Goal: Task Accomplishment & Management: Complete application form

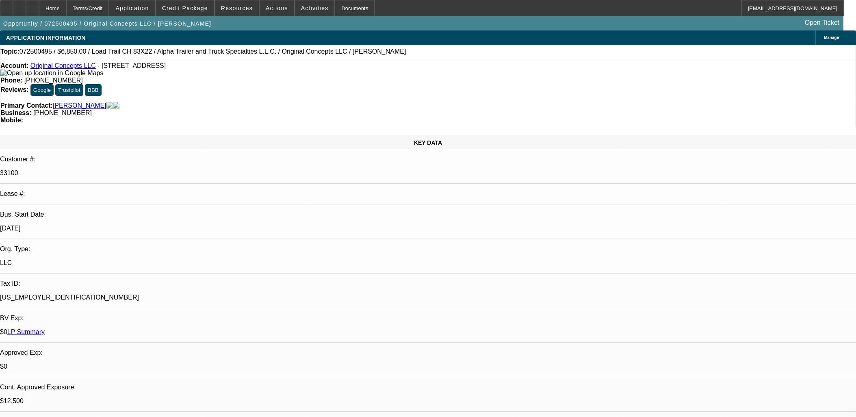
select select "0"
select select "2"
select select "0"
select select "6"
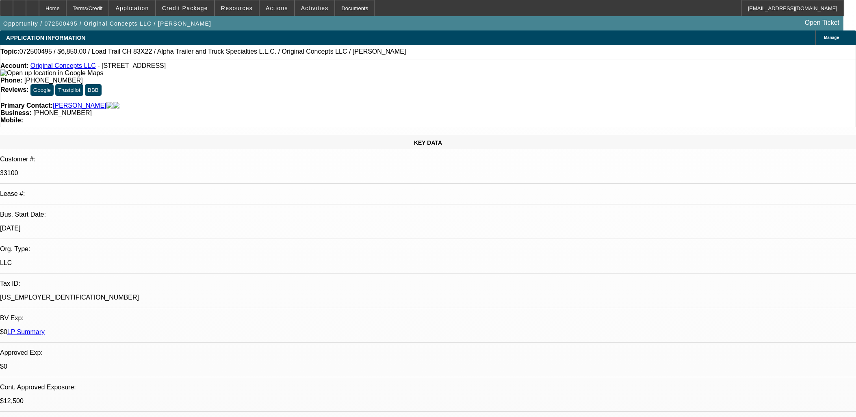
select select "0"
select select "2"
select select "0"
select select "6"
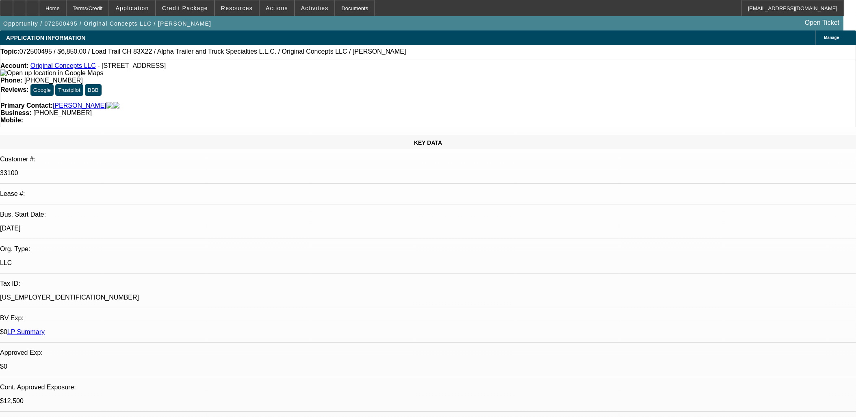
select select "0"
select select "2"
select select "0"
select select "6"
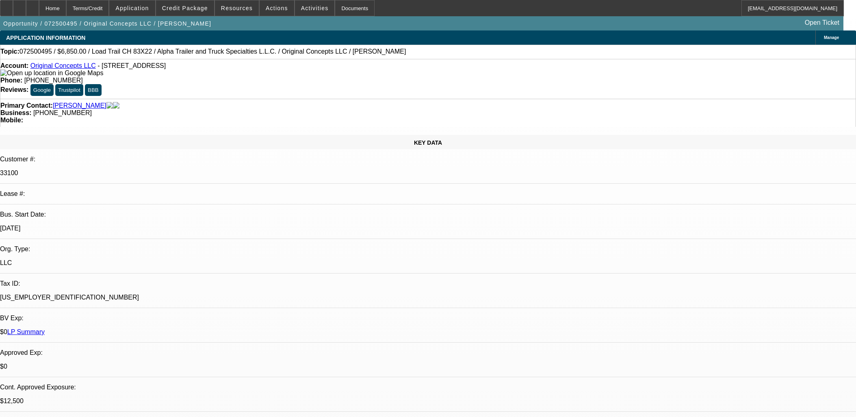
select select "0"
select select "2"
select select "0"
select select "6"
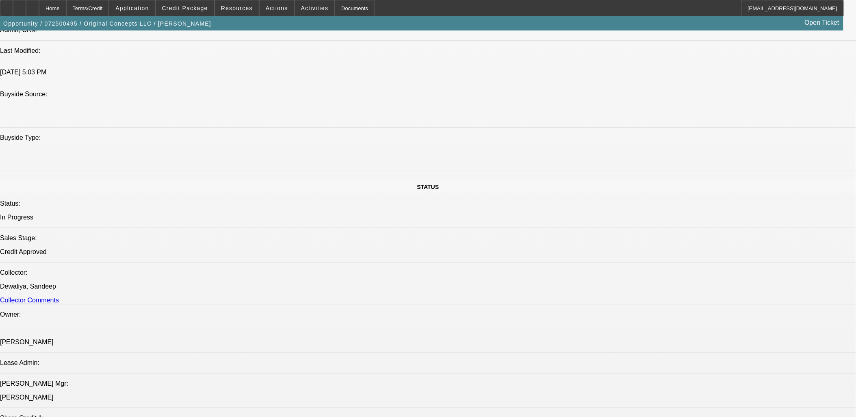
scroll to position [813, 0]
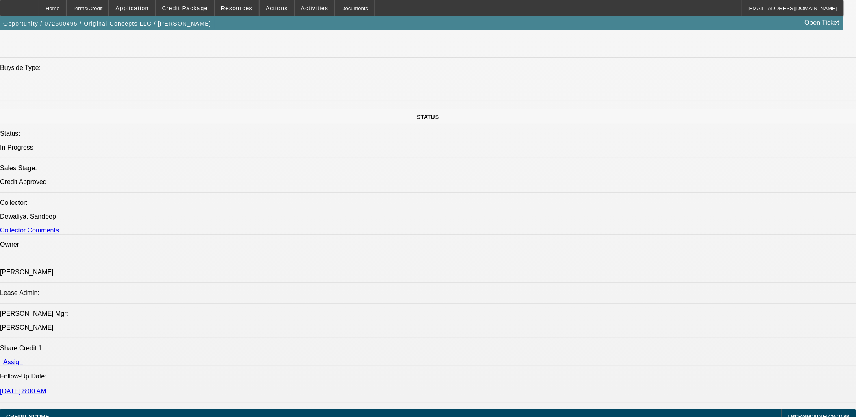
drag, startPoint x: 18, startPoint y: 132, endPoint x: 89, endPoint y: 140, distance: 70.7
copy link "Alpha Trailer and Truck Specialties L.L.C."
drag, startPoint x: 87, startPoint y: 147, endPoint x: 86, endPoint y: 141, distance: 6.6
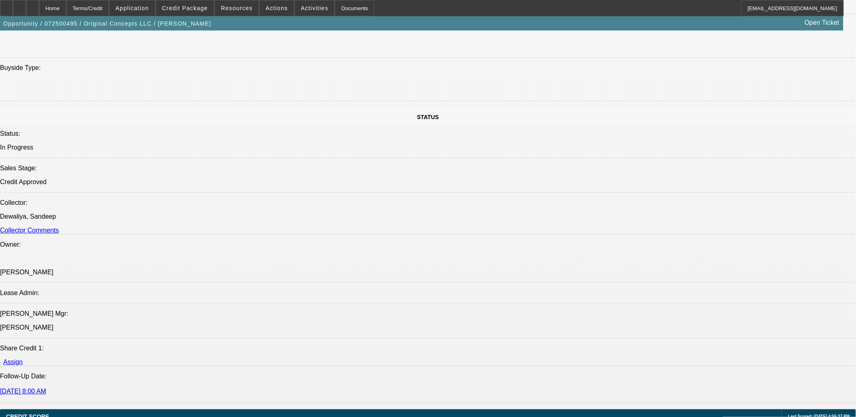
drag, startPoint x: 86, startPoint y: 141, endPoint x: 83, endPoint y: 130, distance: 11.1
click at [194, 11] on span "Credit Package" at bounding box center [185, 8] width 46 height 7
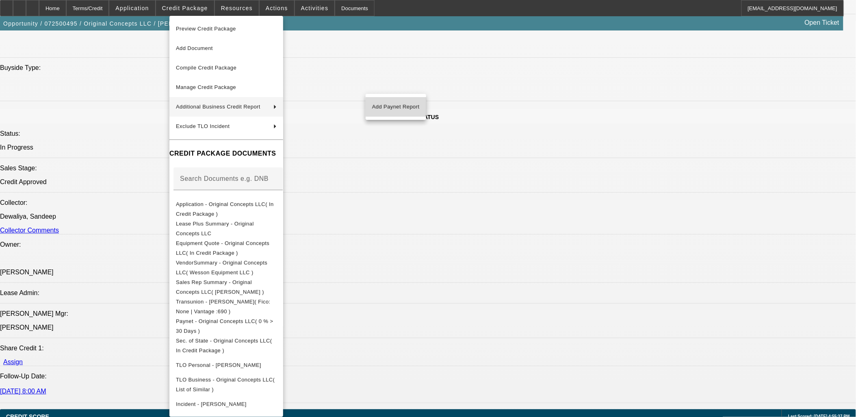
click at [406, 110] on span "Add Paynet Report" at bounding box center [396, 107] width 48 height 10
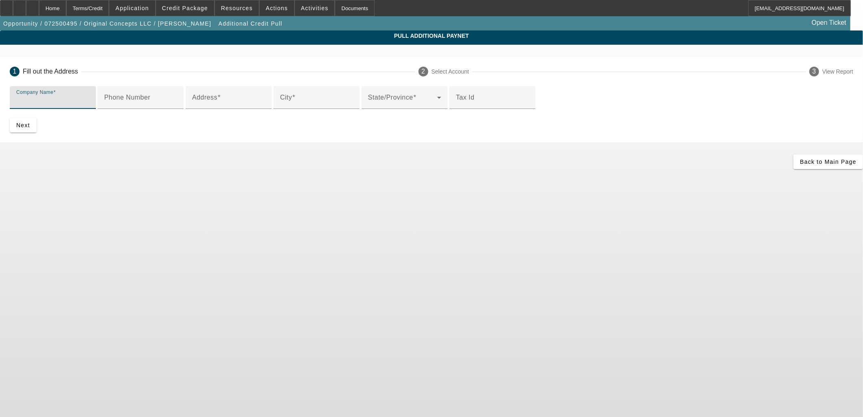
click at [89, 103] on input "Company Name" at bounding box center [52, 101] width 73 height 10
paste input "Alpha Trailer and Truck Specialties L.L.C."
type input "Alpha Trailer and Truck Specialties L.L.C."
click at [265, 106] on input "Address" at bounding box center [228, 101] width 73 height 10
paste input "[STREET_ADDRESS]"
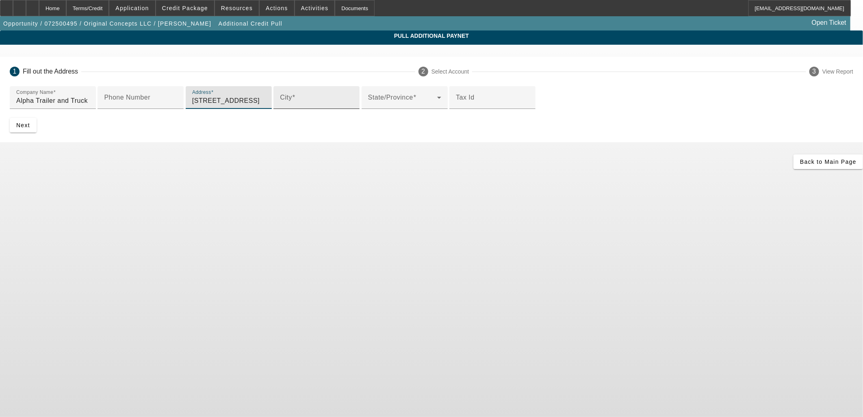
type input "[STREET_ADDRESS]"
click at [280, 106] on input "City" at bounding box center [316, 101] width 73 height 10
type input "Pearl"
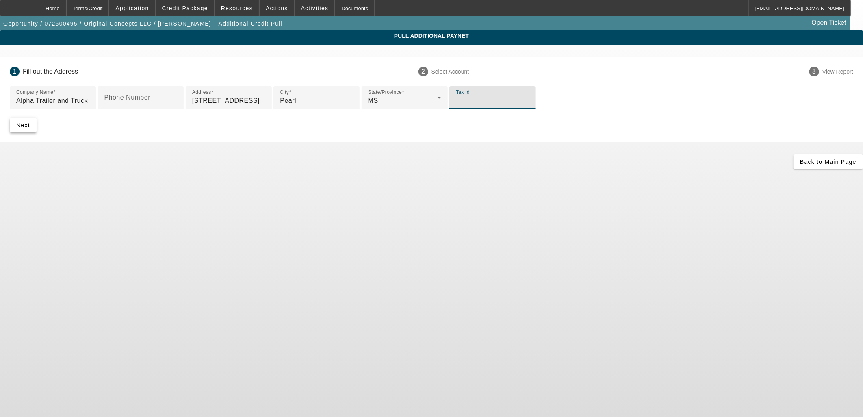
click at [37, 135] on span "submit" at bounding box center [23, 125] width 27 height 20
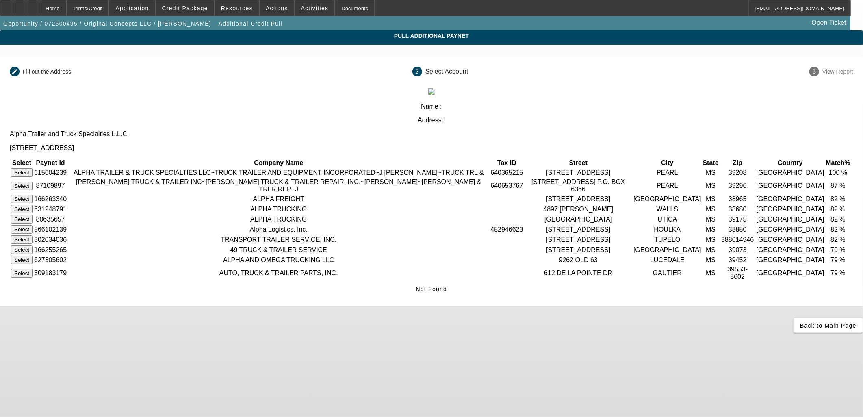
click at [33, 168] on button "Select" at bounding box center [22, 172] width 22 height 9
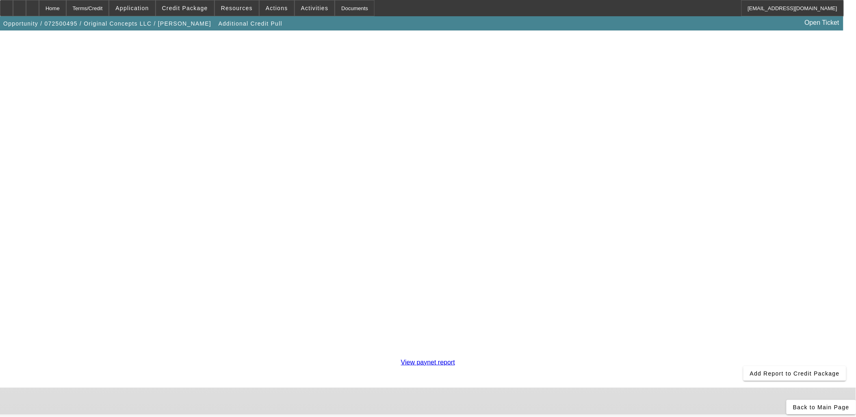
scroll to position [135, 0]
click at [744, 371] on span at bounding box center [795, 374] width 103 height 20
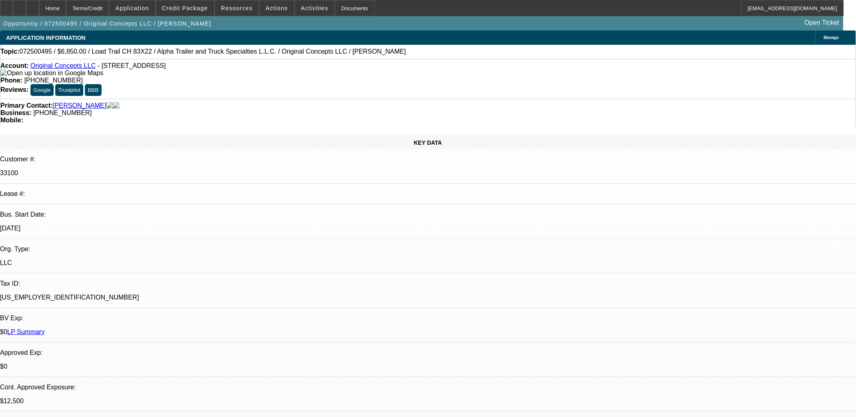
select select "0"
select select "2"
select select "0"
select select "6"
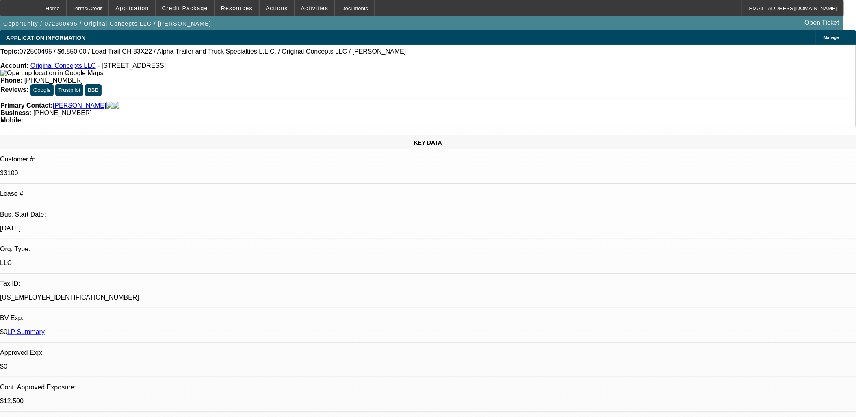
select select "0"
select select "2"
select select "0"
select select "6"
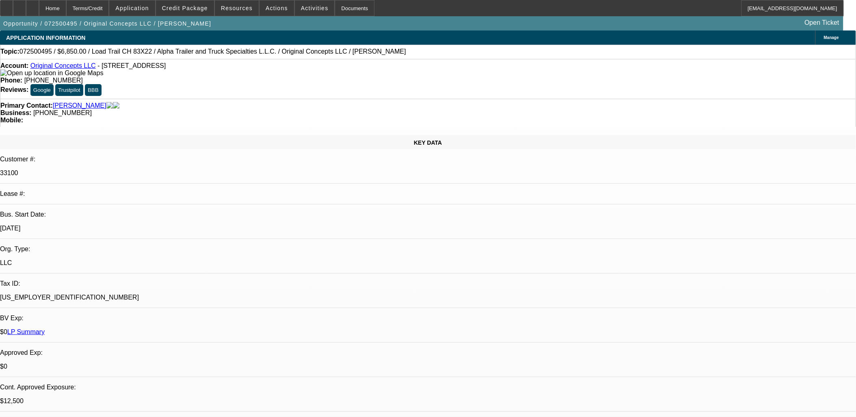
select select "0"
select select "2"
select select "0"
select select "6"
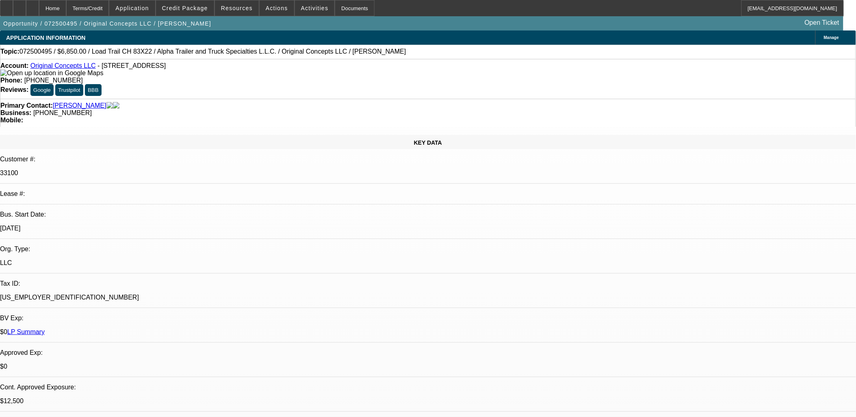
select select "0"
select select "2"
select select "0"
select select "6"
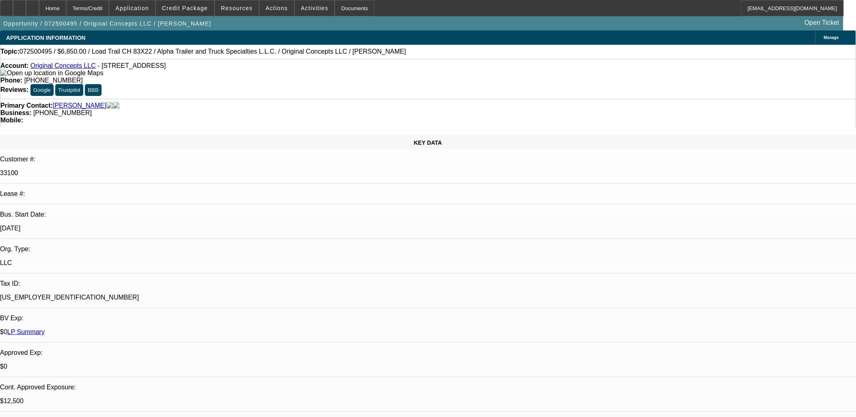
drag, startPoint x: 131, startPoint y: 259, endPoint x: 116, endPoint y: 252, distance: 16.7
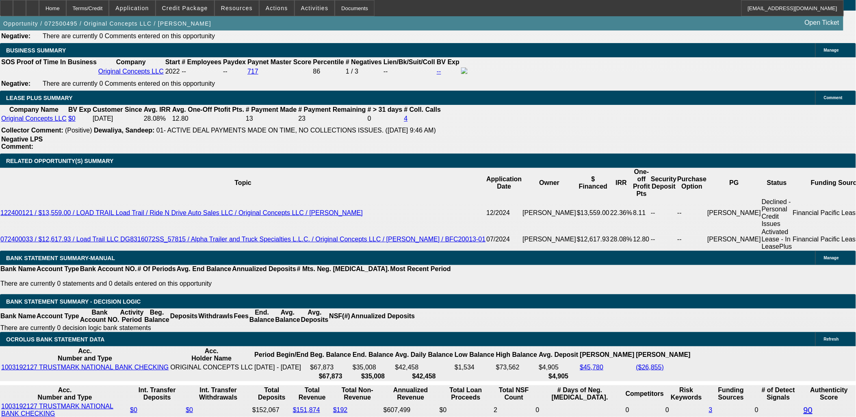
scroll to position [1261, 0]
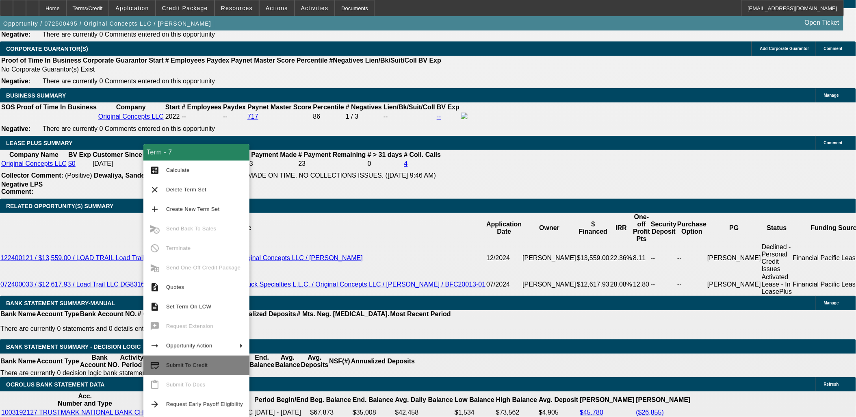
click at [190, 362] on span "Submit To Credit" at bounding box center [204, 365] width 77 height 10
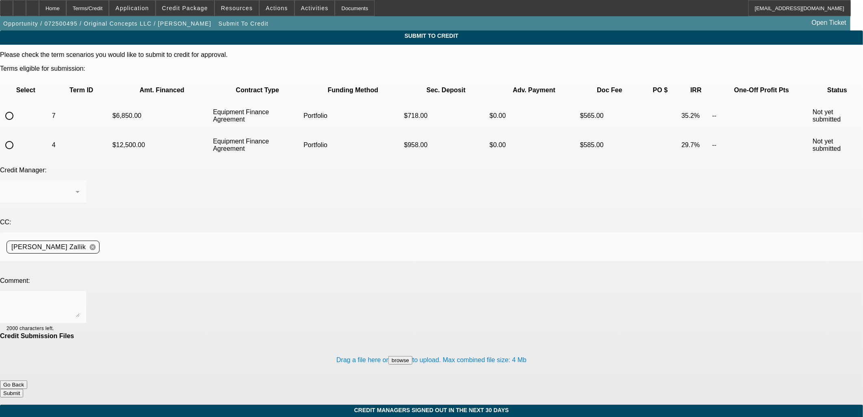
click at [13, 87] on div "Submit To Credit Please check the term scenarios you would like to submit to cr…" at bounding box center [431, 217] width 863 height 374
click at [17, 108] on input "radio" at bounding box center [9, 116] width 16 height 16
radio input "true"
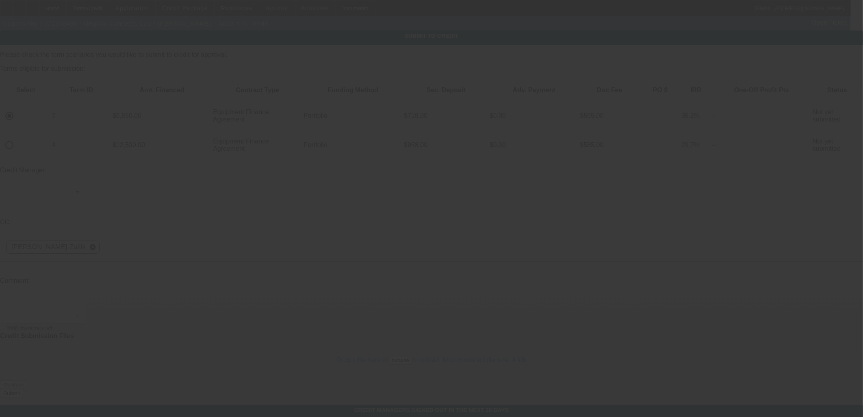
click at [294, 217] on div at bounding box center [431, 208] width 863 height 417
click at [80, 297] on textarea at bounding box center [43, 307] width 73 height 20
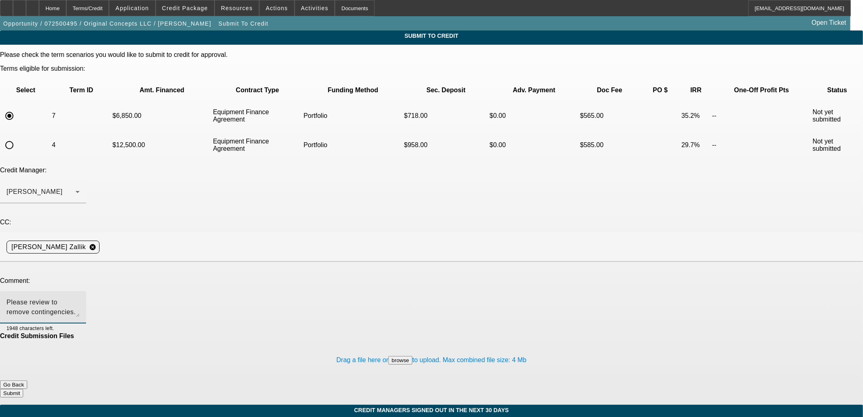
drag, startPoint x: 291, startPoint y: 217, endPoint x: 66, endPoint y: 205, distance: 225.8
click at [58, 277] on div "Comment: Please review to remove contingencies. Thanks, [PERSON_NAME] 1948 char…" at bounding box center [431, 304] width 863 height 55
type textarea "Please review to remove contingencies. Thanks, [PERSON_NAME]"
click at [80, 297] on textarea "Please review to remove contingencies. Thanks, [PERSON_NAME]" at bounding box center [43, 307] width 73 height 20
click at [188, 7] on span "Credit Package" at bounding box center [185, 8] width 46 height 7
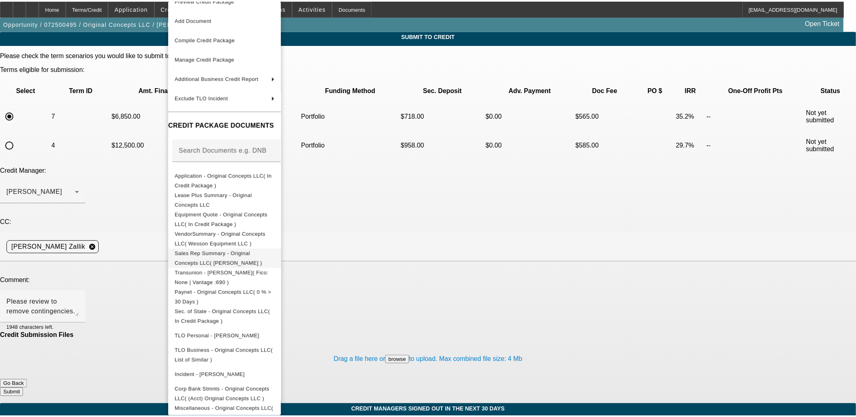
scroll to position [25, 0]
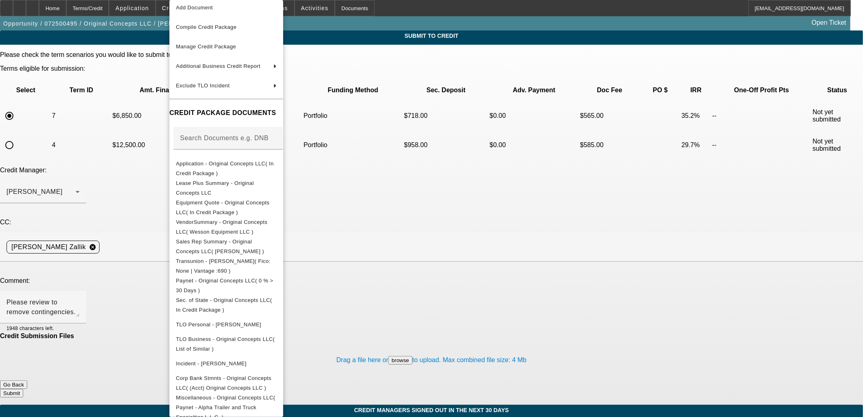
click at [35, 11] on div at bounding box center [431, 208] width 863 height 417
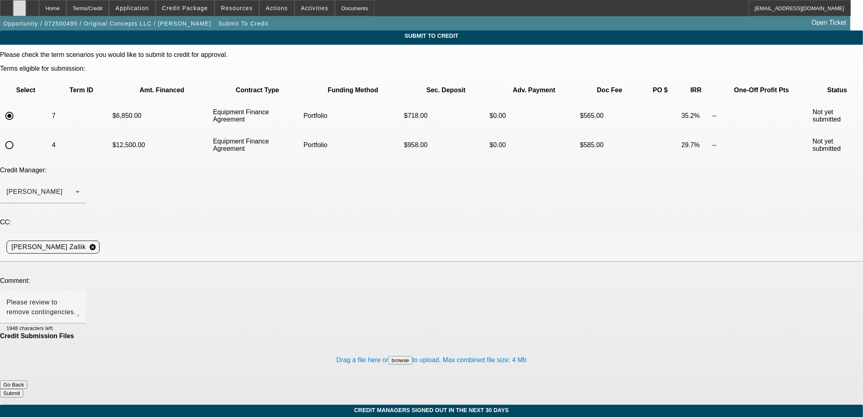
click at [20, 5] on icon at bounding box center [20, 5] width 0 height 0
click at [80, 297] on textarea "Please review to remove contingencies. Thanks, [PERSON_NAME]" at bounding box center [43, 307] width 73 height 20
drag, startPoint x: 484, startPoint y: 340, endPoint x: 479, endPoint y: 334, distance: 8.2
click at [482, 338] on form "Please check the term scenarios you would like to submit to credit for approval…" at bounding box center [431, 227] width 863 height 353
click at [23, 389] on button "Submit" at bounding box center [11, 393] width 23 height 9
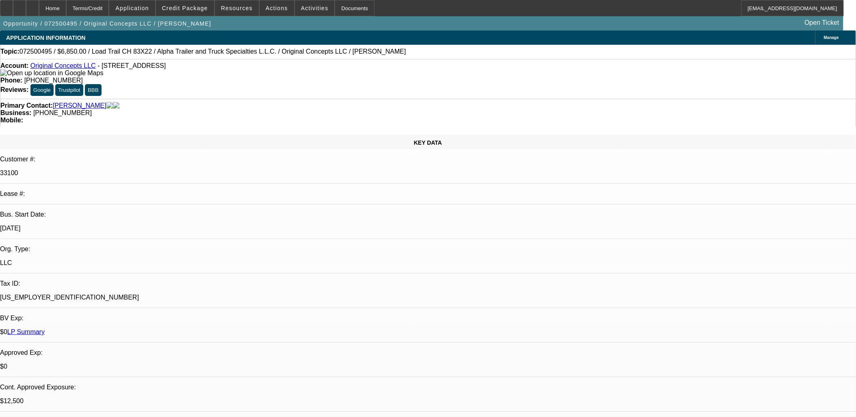
select select "0"
select select "2"
select select "0"
select select "6"
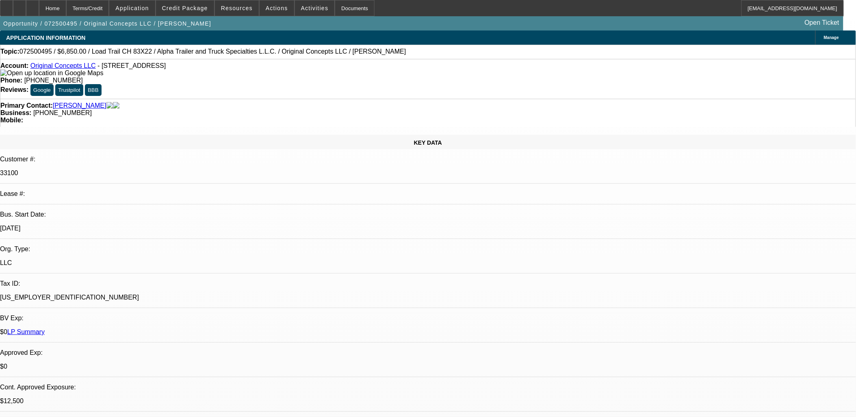
select select "0"
select select "2"
select select "0"
select select "6"
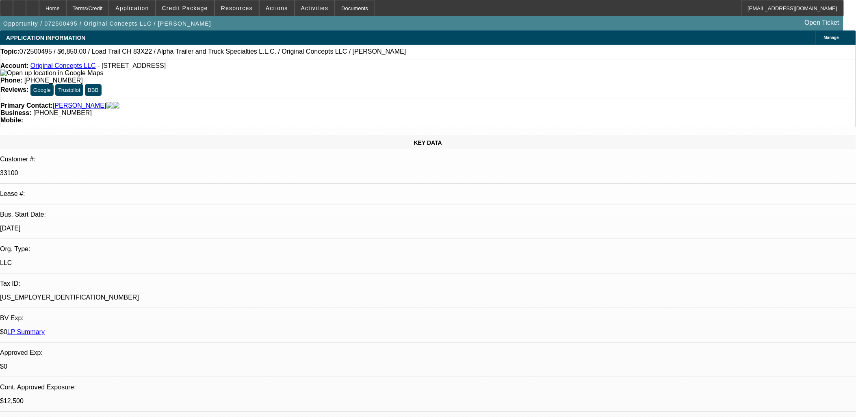
select select "0"
select select "2"
select select "0"
select select "6"
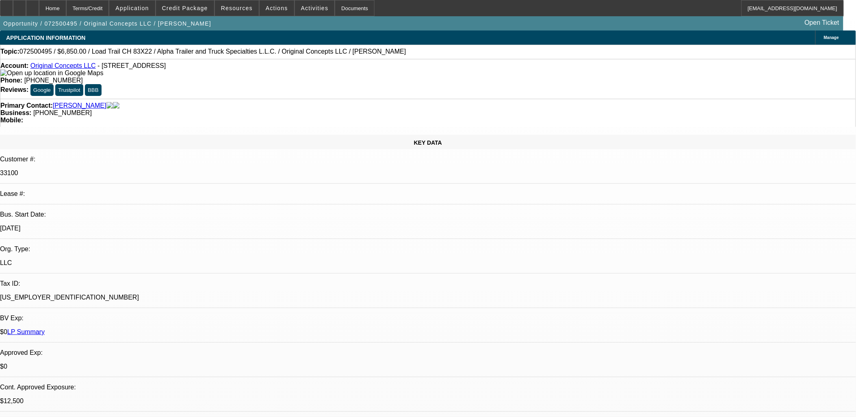
select select "0"
select select "2"
select select "0"
select select "6"
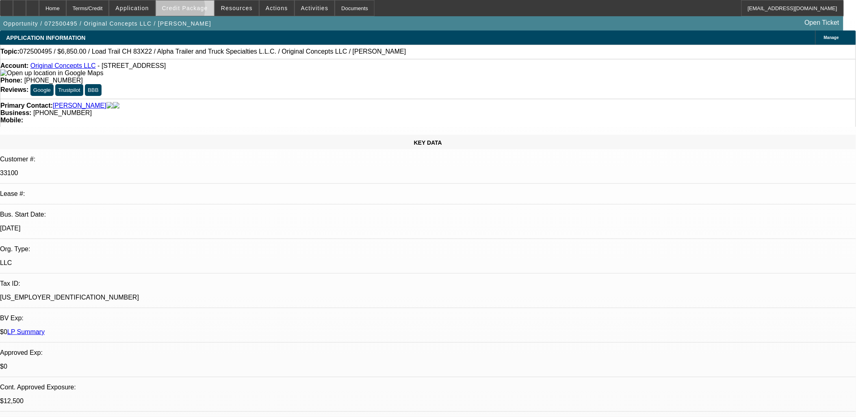
click at [184, 11] on span "Credit Package" at bounding box center [185, 8] width 46 height 7
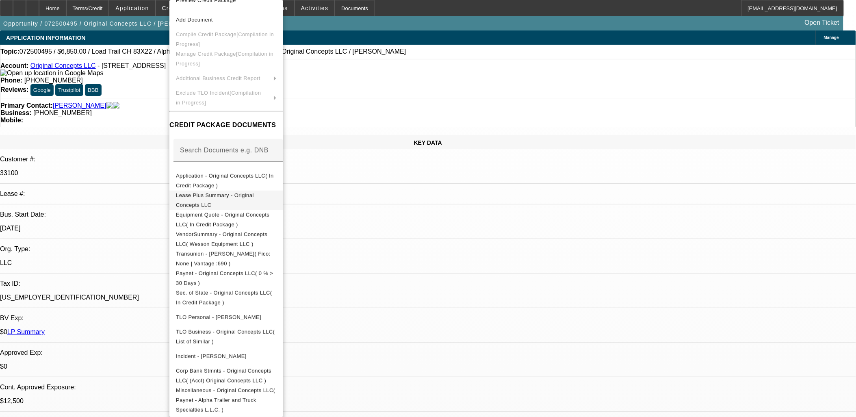
scroll to position [25, 0]
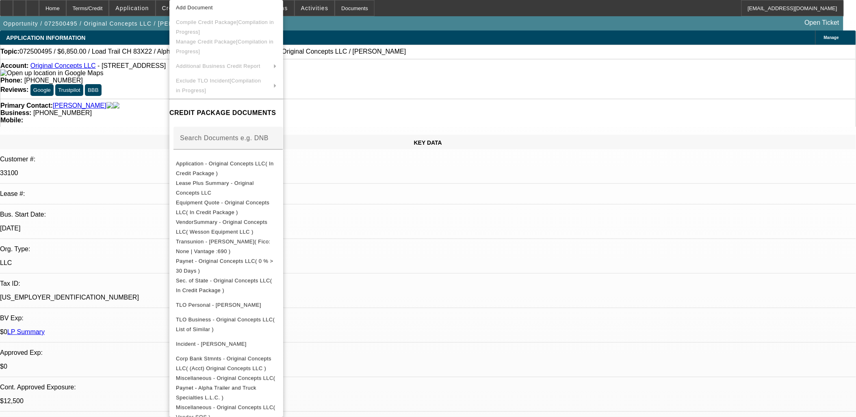
click at [131, 224] on div at bounding box center [428, 208] width 856 height 417
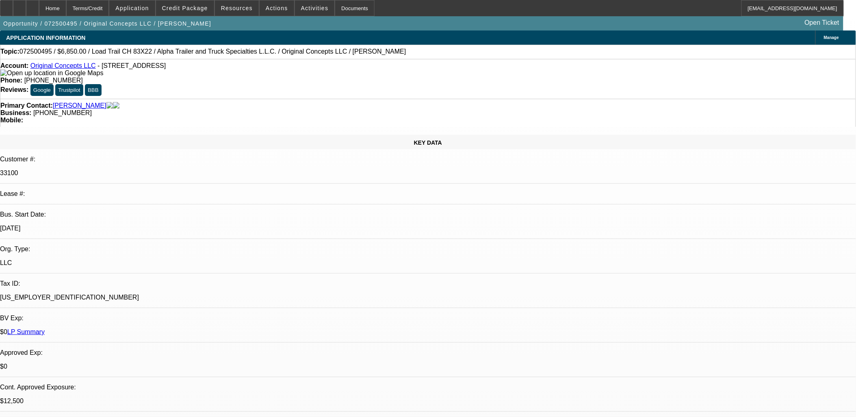
drag, startPoint x: 132, startPoint y: 225, endPoint x: 60, endPoint y: 98, distance: 146.1
